Goal: Task Accomplishment & Management: Use online tool/utility

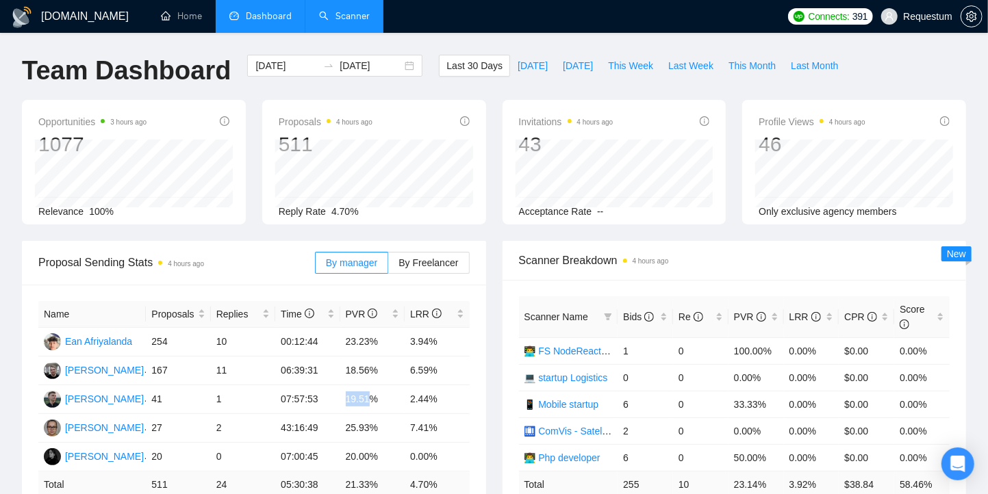
click at [370, 19] on link "Scanner" at bounding box center [344, 16] width 51 height 12
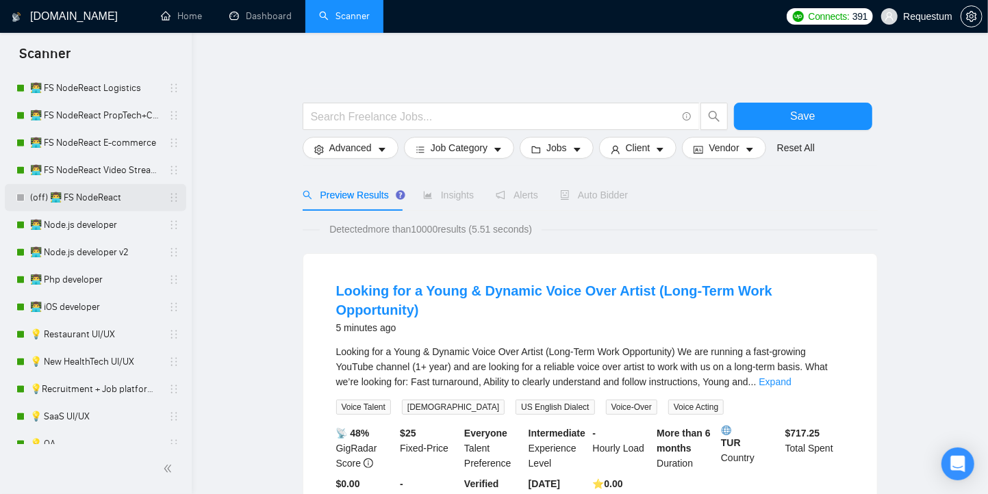
scroll to position [921, 0]
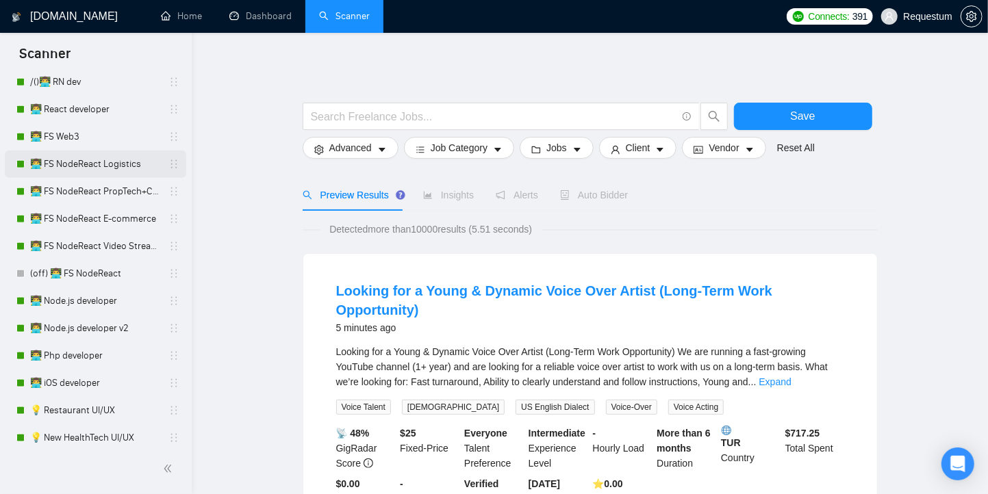
click at [55, 156] on link "👨‍💻 FS NodeReact Logistics" at bounding box center [95, 164] width 130 height 27
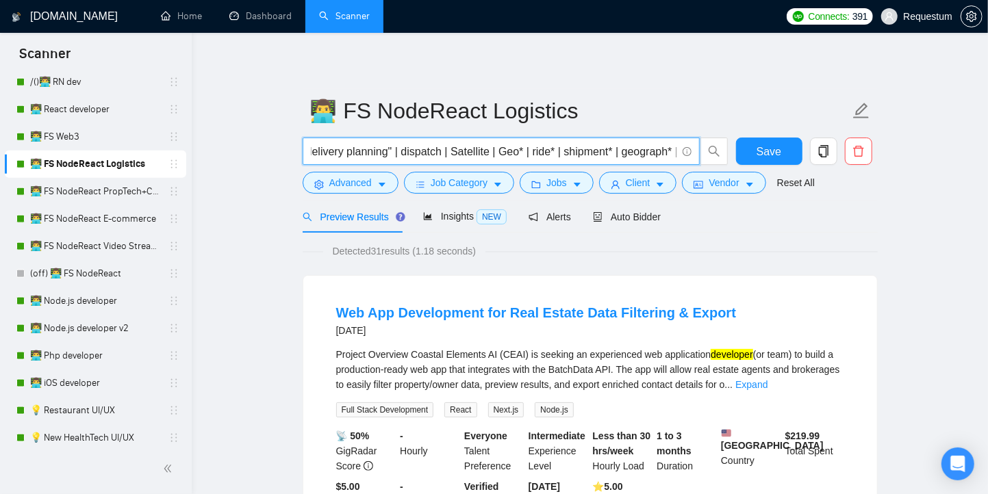
scroll to position [0, 242]
drag, startPoint x: 387, startPoint y: 155, endPoint x: 670, endPoint y: 153, distance: 282.8
click at [670, 153] on input "(Logistic* | Navigation | GPS | Courier | GIS | "delivery planning" | dispatch …" at bounding box center [494, 151] width 366 height 17
drag, startPoint x: 629, startPoint y: 149, endPoint x: 719, endPoint y: 153, distance: 90.5
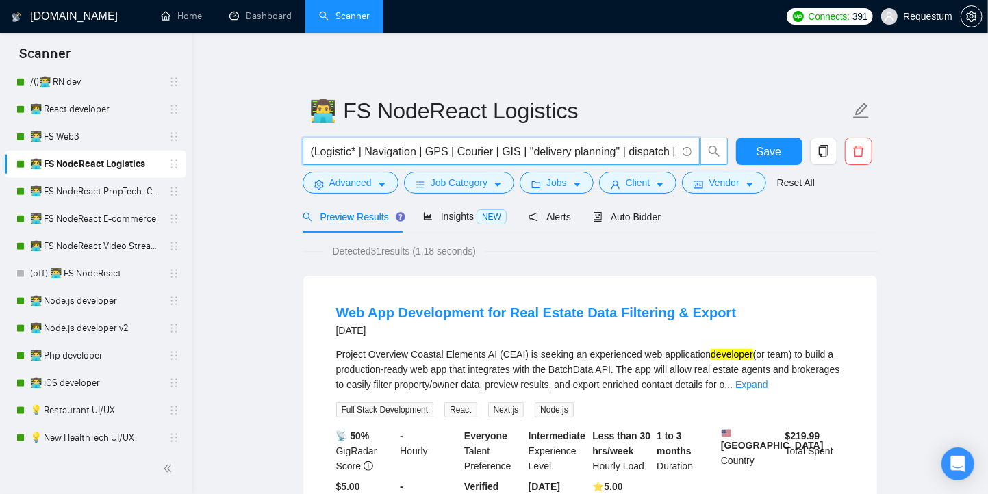
click at [719, 153] on span "(Logistic* | Navigation | GPS | Courier | GIS | "delivery planning" | dispatch …" at bounding box center [516, 151] width 426 height 27
click at [644, 151] on input "(Logistic* | Navigation | GPS | Courier | GIS | "delivery planning" | dispatch …" at bounding box center [494, 151] width 366 height 17
drag, startPoint x: 627, startPoint y: 152, endPoint x: 733, endPoint y: 155, distance: 106.2
click at [733, 155] on div "(Logistic* | Navigation | GPS | Courier | GIS | "delivery planning" | dispatch …" at bounding box center [587, 155] width 575 height 34
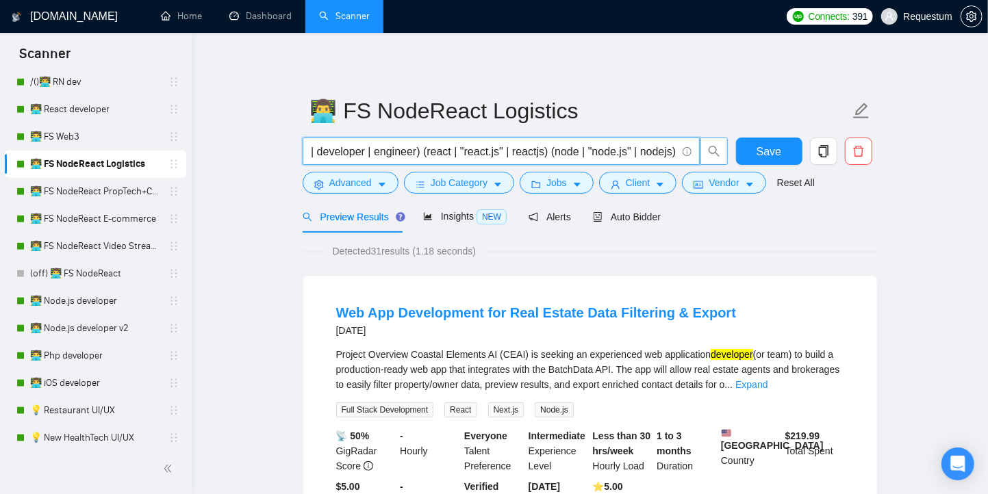
drag, startPoint x: 637, startPoint y: 152, endPoint x: 701, endPoint y: 150, distance: 64.4
click at [701, 150] on span "(Logistic* | Navigation | GPS | Courier | GIS | "delivery planning" | dispatch …" at bounding box center [516, 151] width 426 height 27
click at [474, 149] on input "(Logistic* | Navigation | GPS | Courier | GIS | "delivery planning" | dispatch …" at bounding box center [494, 151] width 366 height 17
drag, startPoint x: 399, startPoint y: 154, endPoint x: 323, endPoint y: 145, distance: 77.3
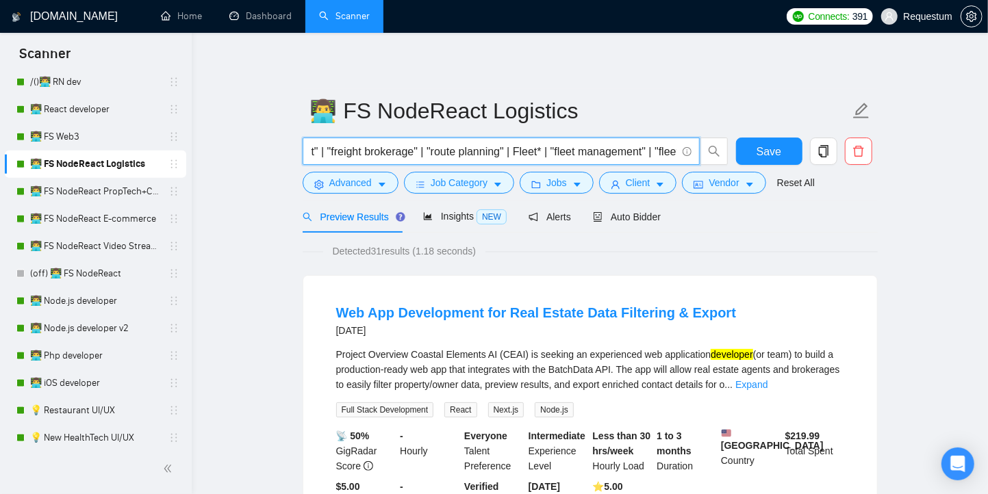
click at [323, 145] on input "(Logistic* | Navigation | GPS | Courier | GIS | "delivery planning" | dispatch …" at bounding box center [494, 151] width 366 height 17
